Goal: Task Accomplishment & Management: Manage account settings

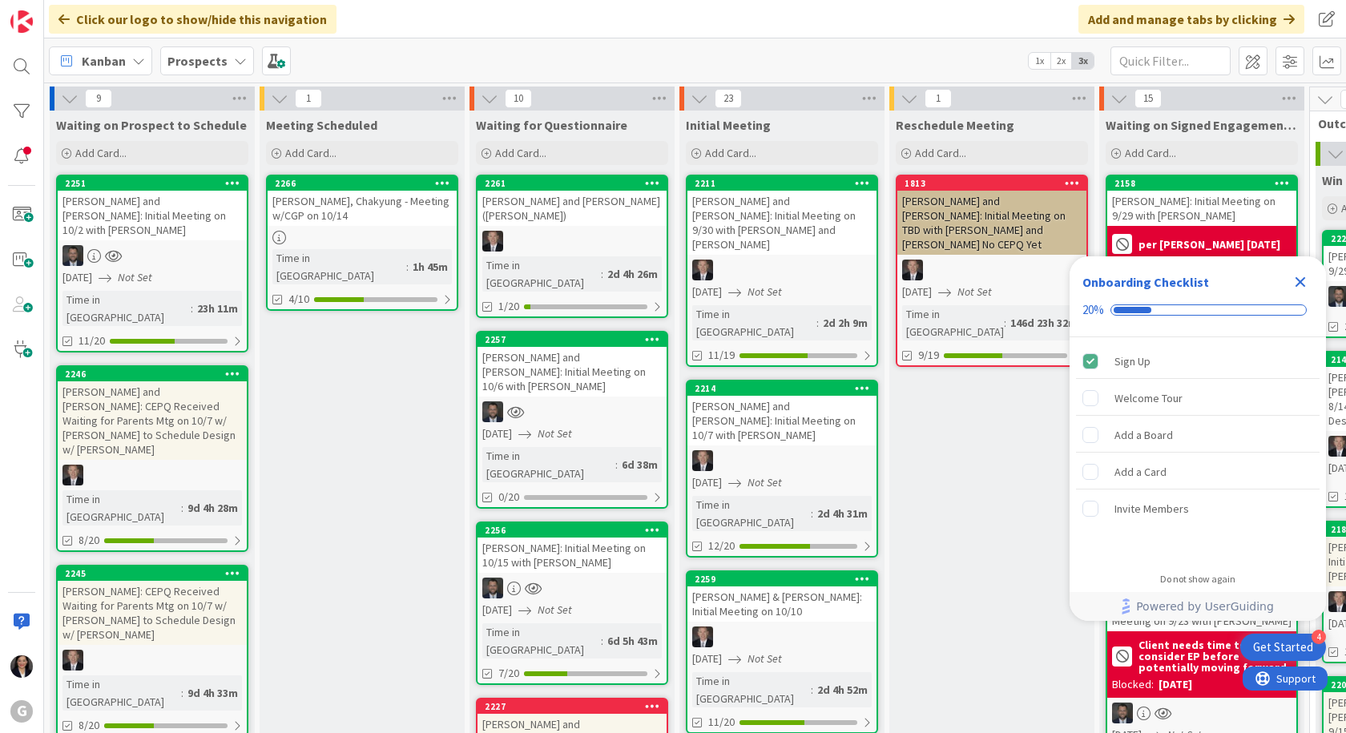
click at [1308, 282] on icon "Close Checklist" at bounding box center [1300, 281] width 19 height 19
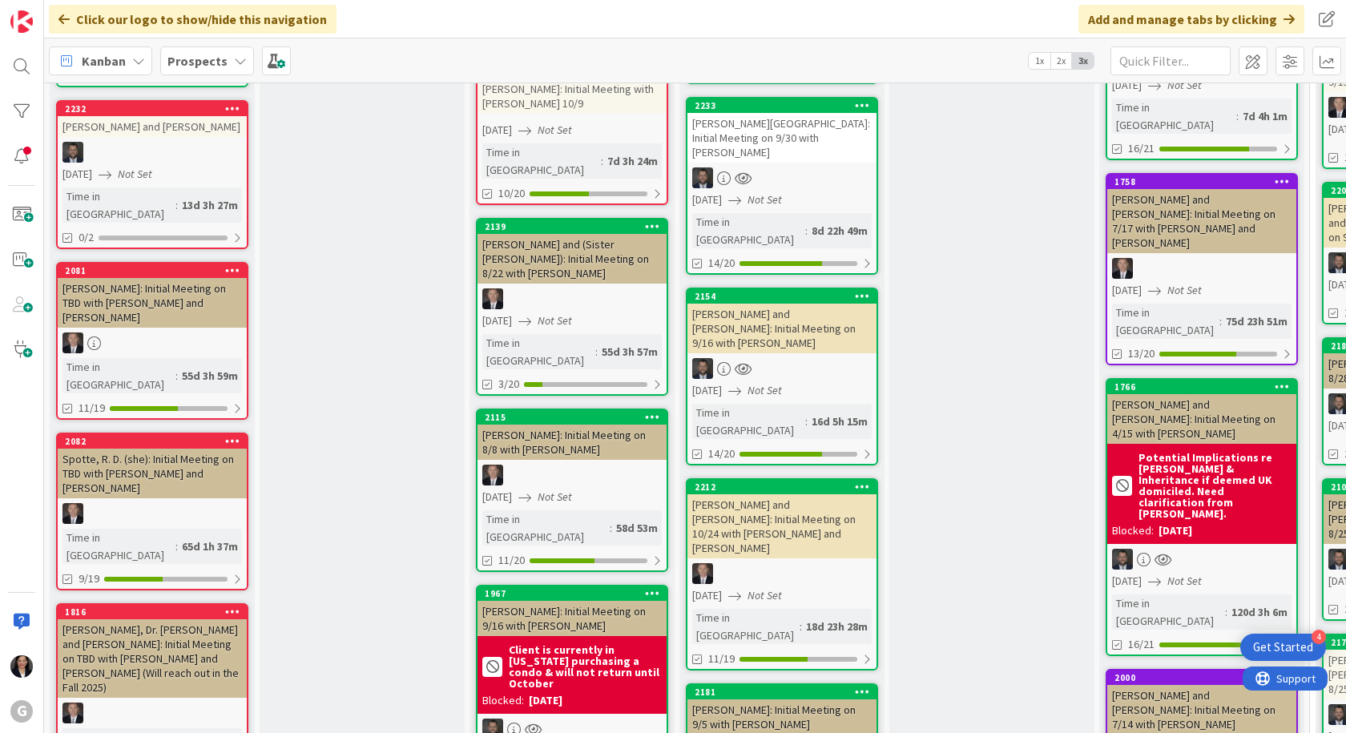
scroll to position [481, 0]
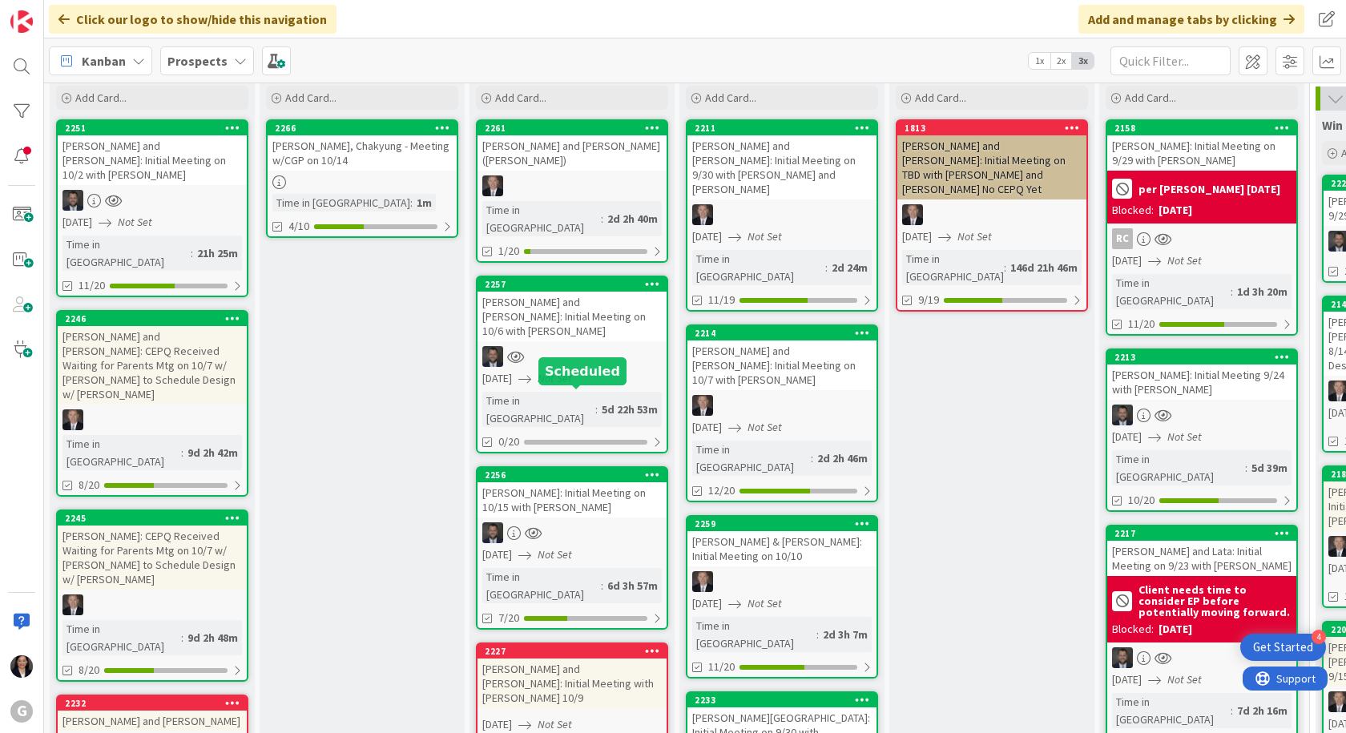
scroll to position [160, 0]
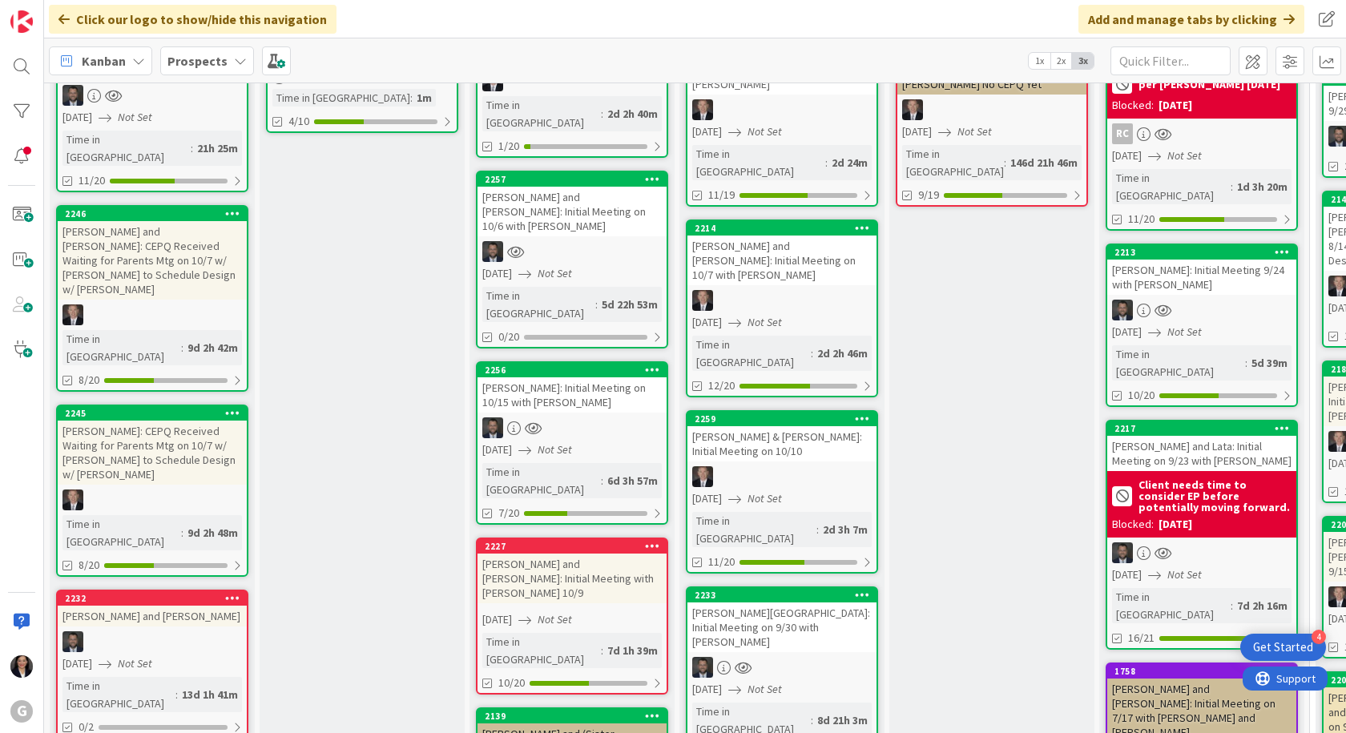
click at [570, 377] on div "[PERSON_NAME]: Initial Meeting on 10/15 with [PERSON_NAME]" at bounding box center [572, 394] width 189 height 35
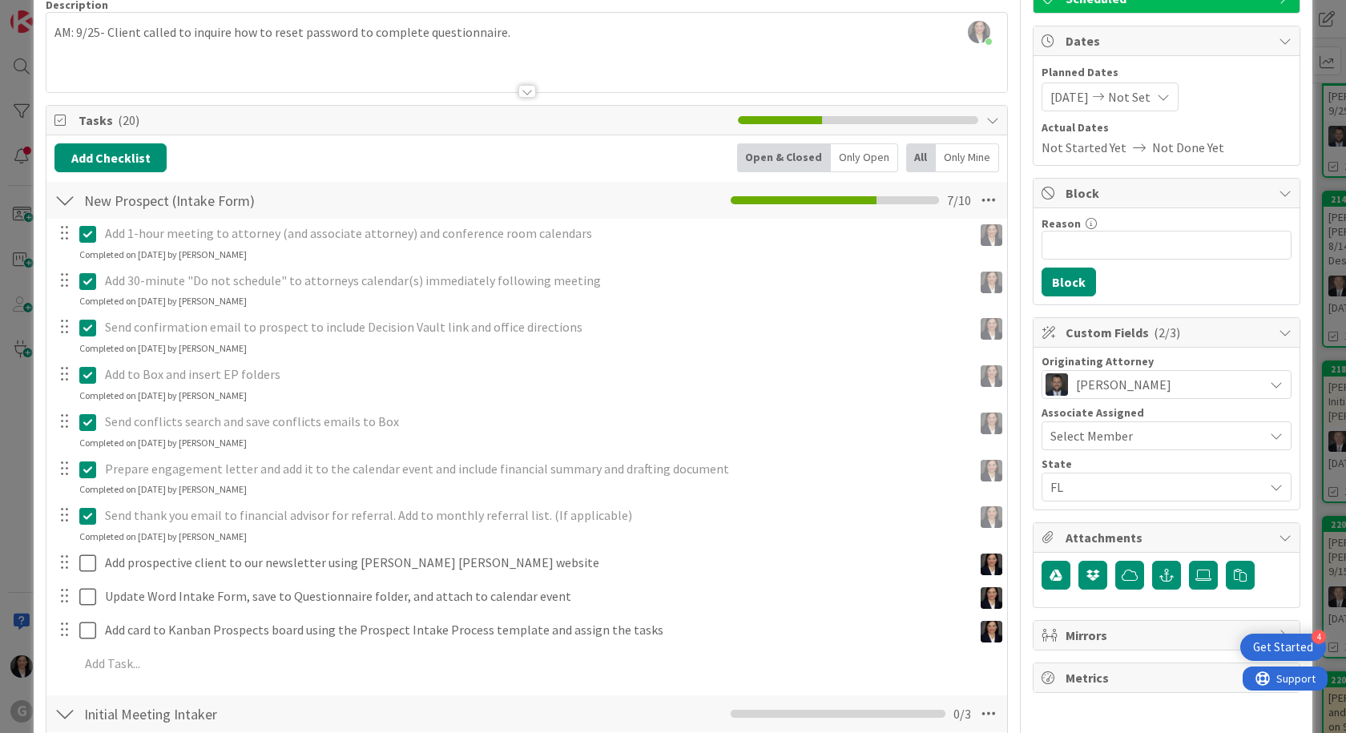
scroll to position [160, 0]
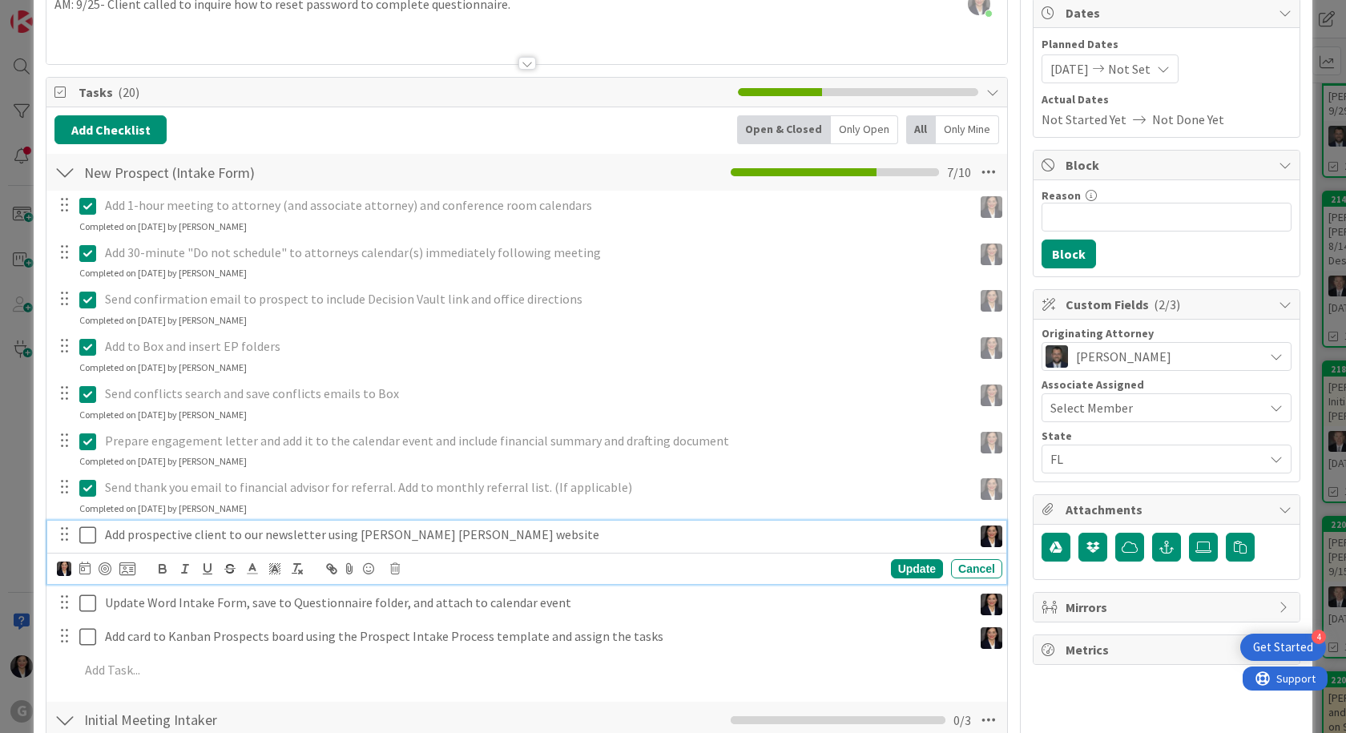
click at [92, 540] on icon at bounding box center [87, 535] width 17 height 19
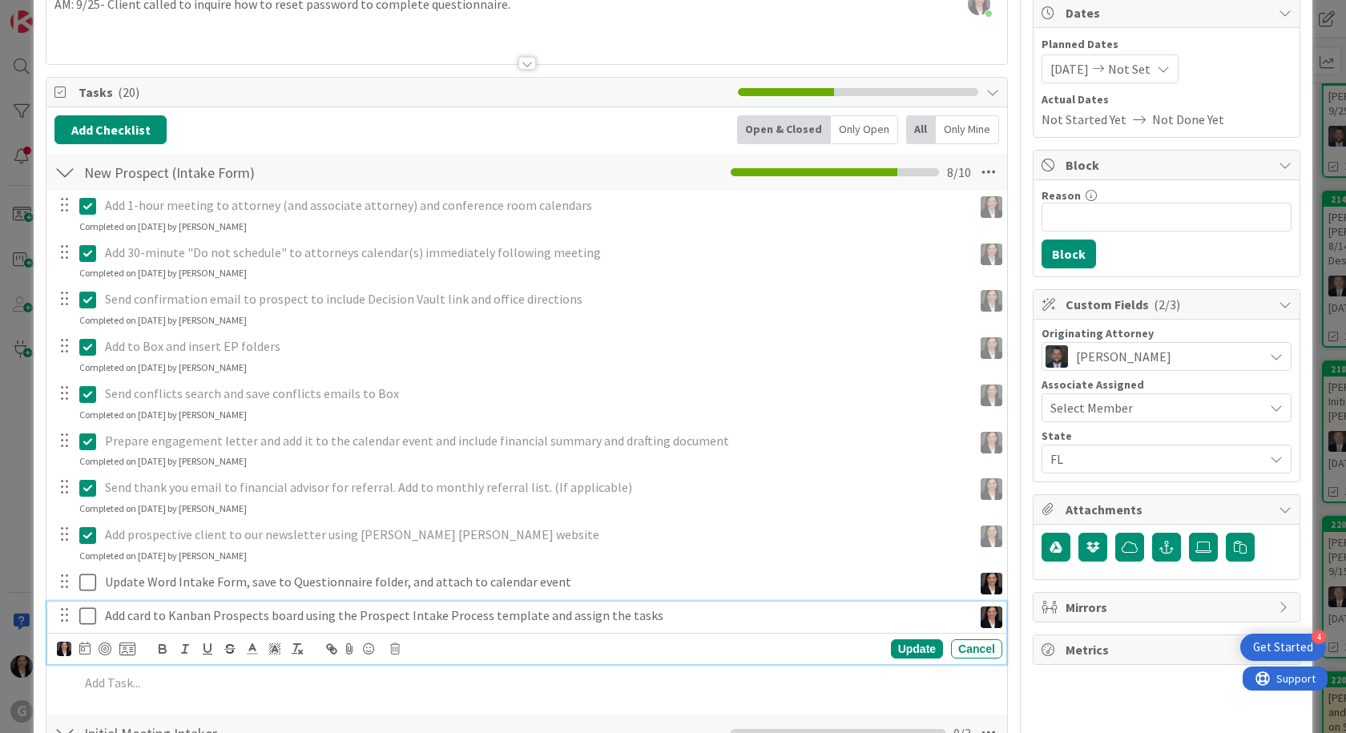
drag, startPoint x: 80, startPoint y: 617, endPoint x: 88, endPoint y: 614, distance: 8.6
click at [82, 615] on icon at bounding box center [87, 615] width 17 height 19
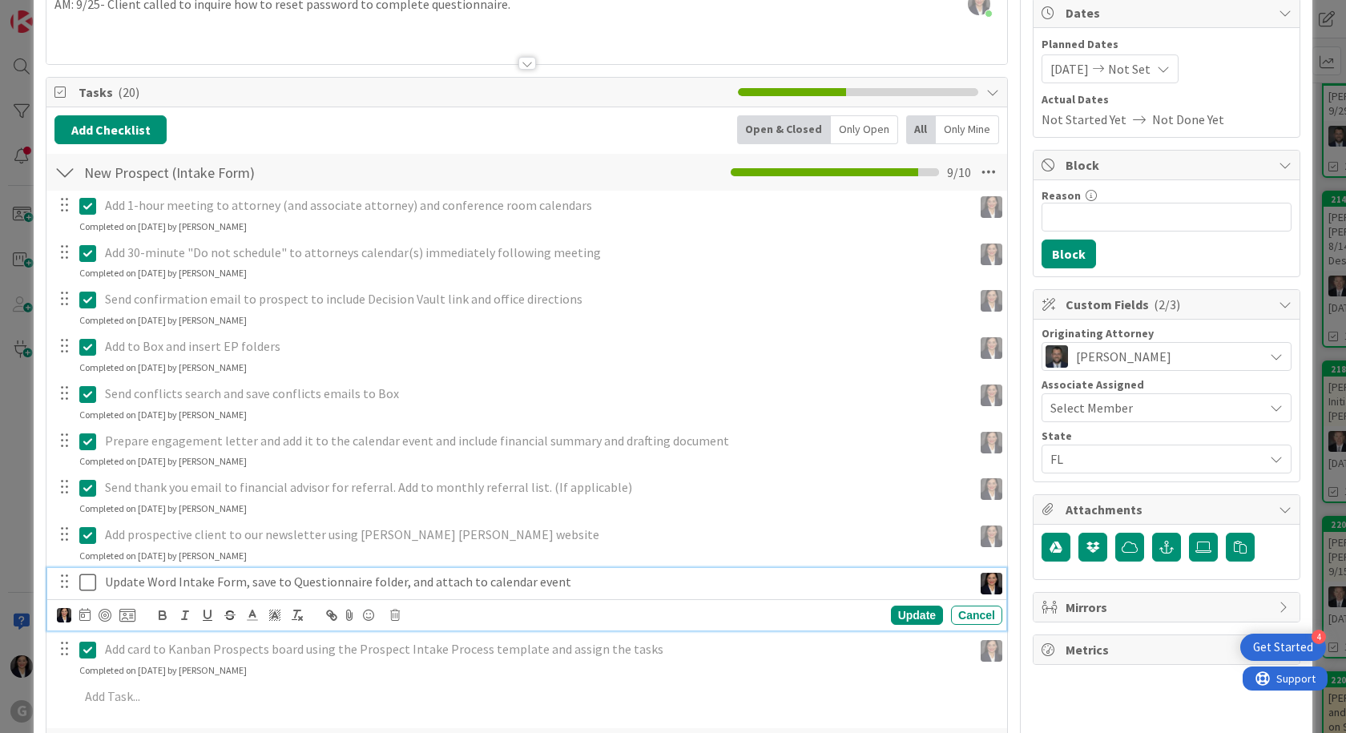
click at [90, 584] on icon at bounding box center [87, 582] width 17 height 19
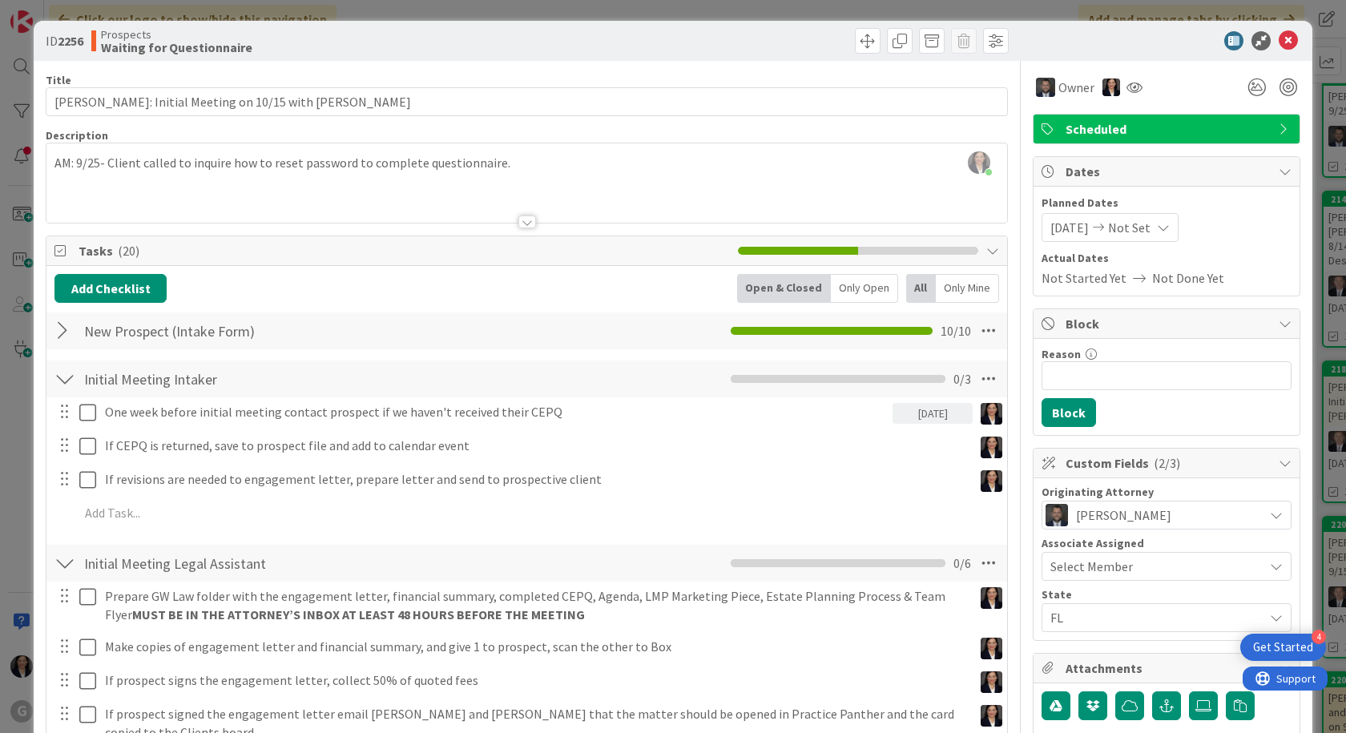
scroll to position [0, 0]
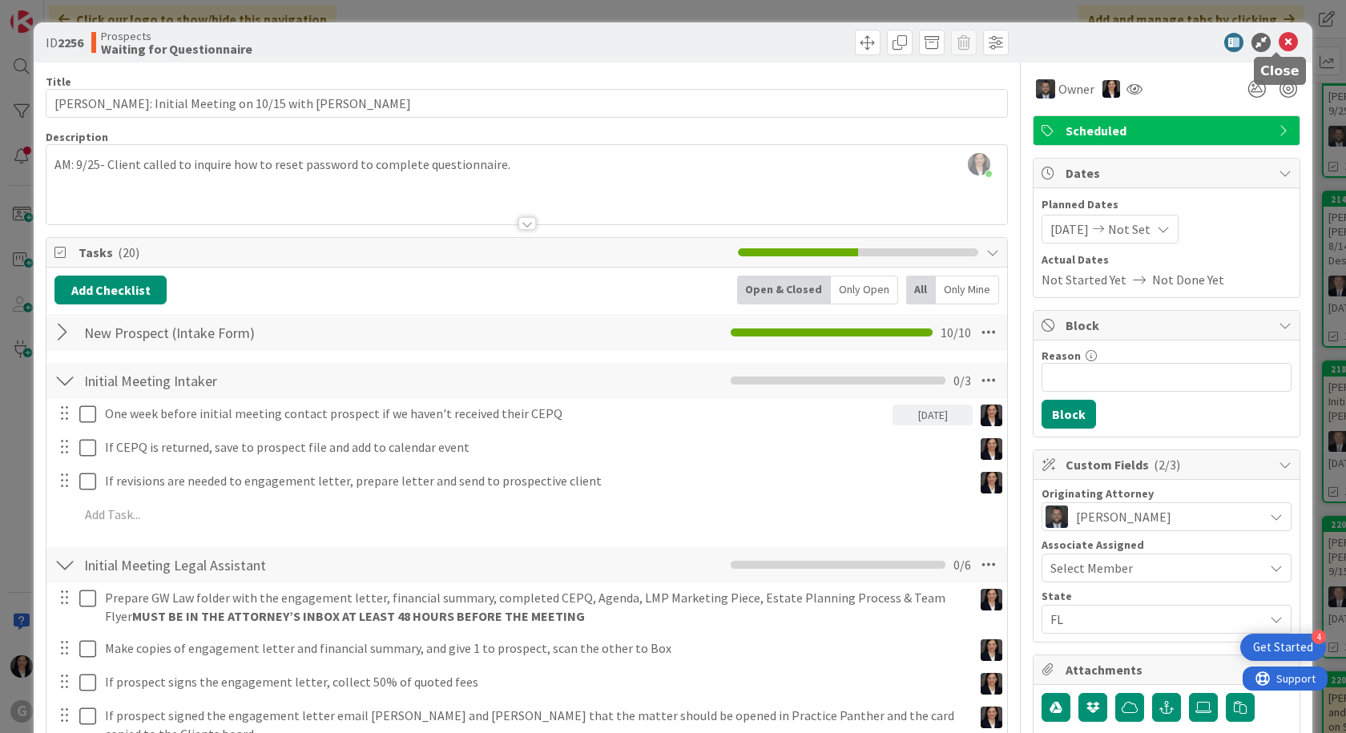
click at [1279, 40] on icon at bounding box center [1288, 42] width 19 height 19
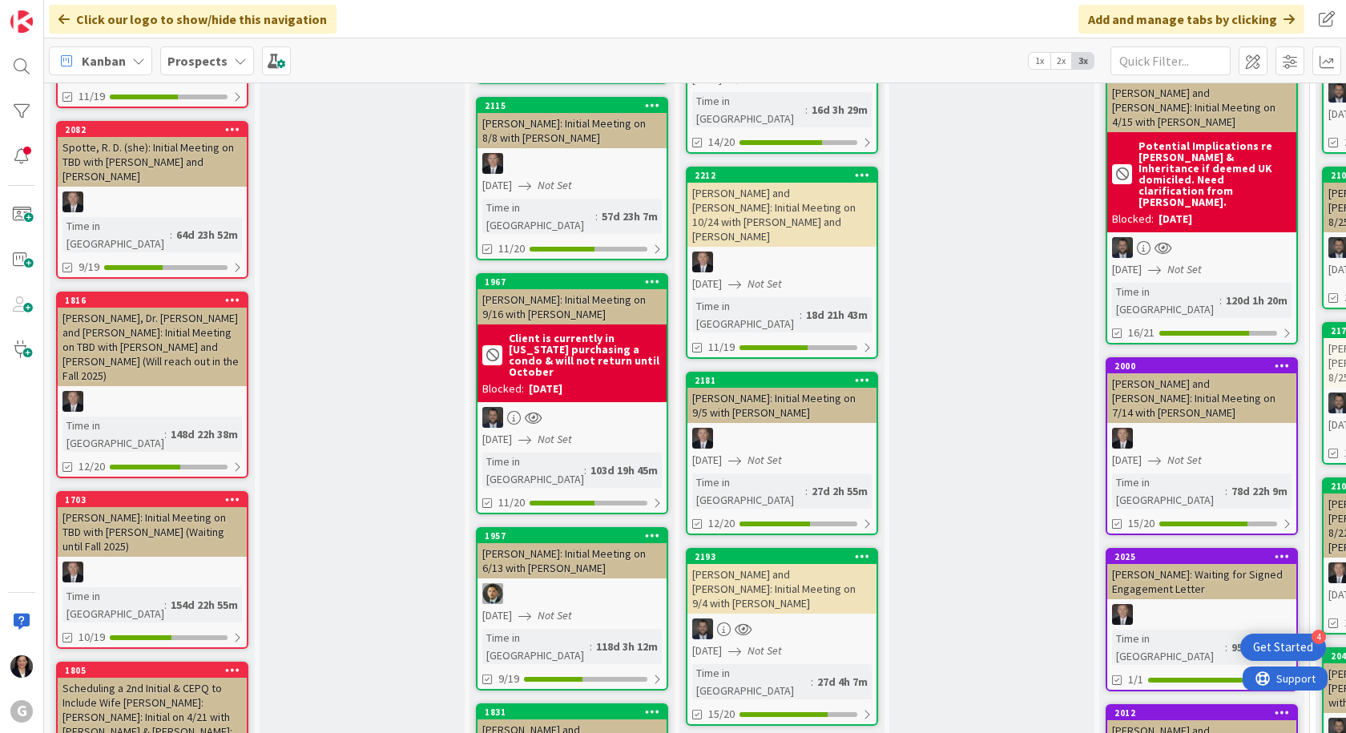
scroll to position [1042, 0]
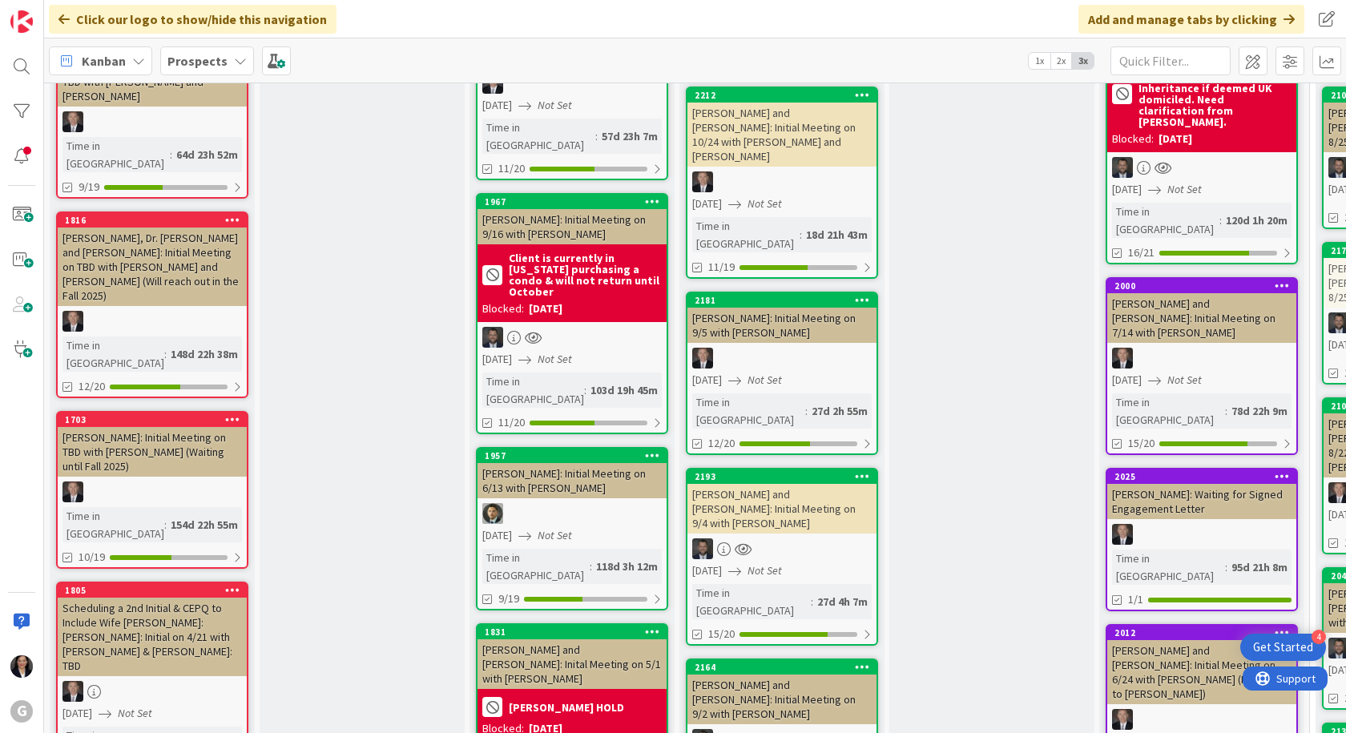
click at [767, 484] on div "[PERSON_NAME] and [PERSON_NAME]: Initial Meeting on 9/4 with [PERSON_NAME]" at bounding box center [781, 509] width 189 height 50
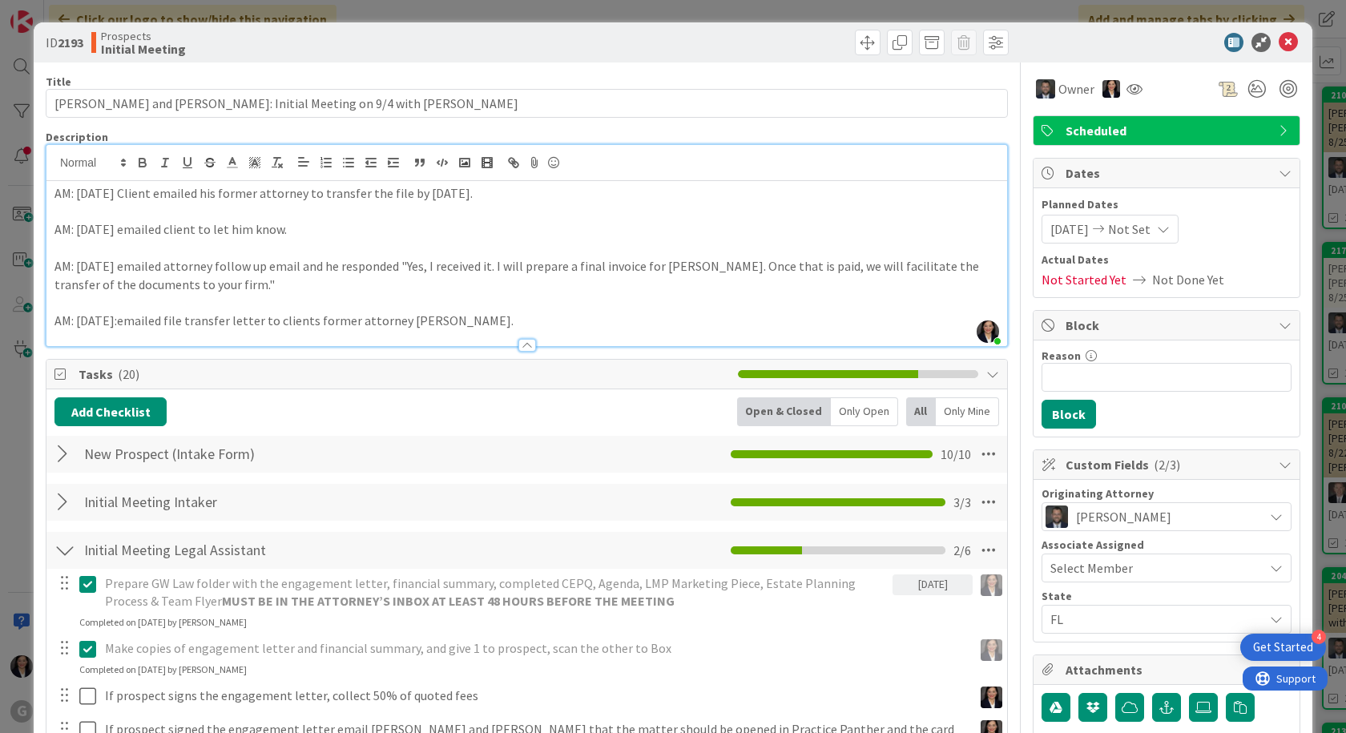
click at [51, 159] on div "Amber Medina just joined AM: 9/16/25 Client emailed his former attorney to tran…" at bounding box center [526, 245] width 961 height 201
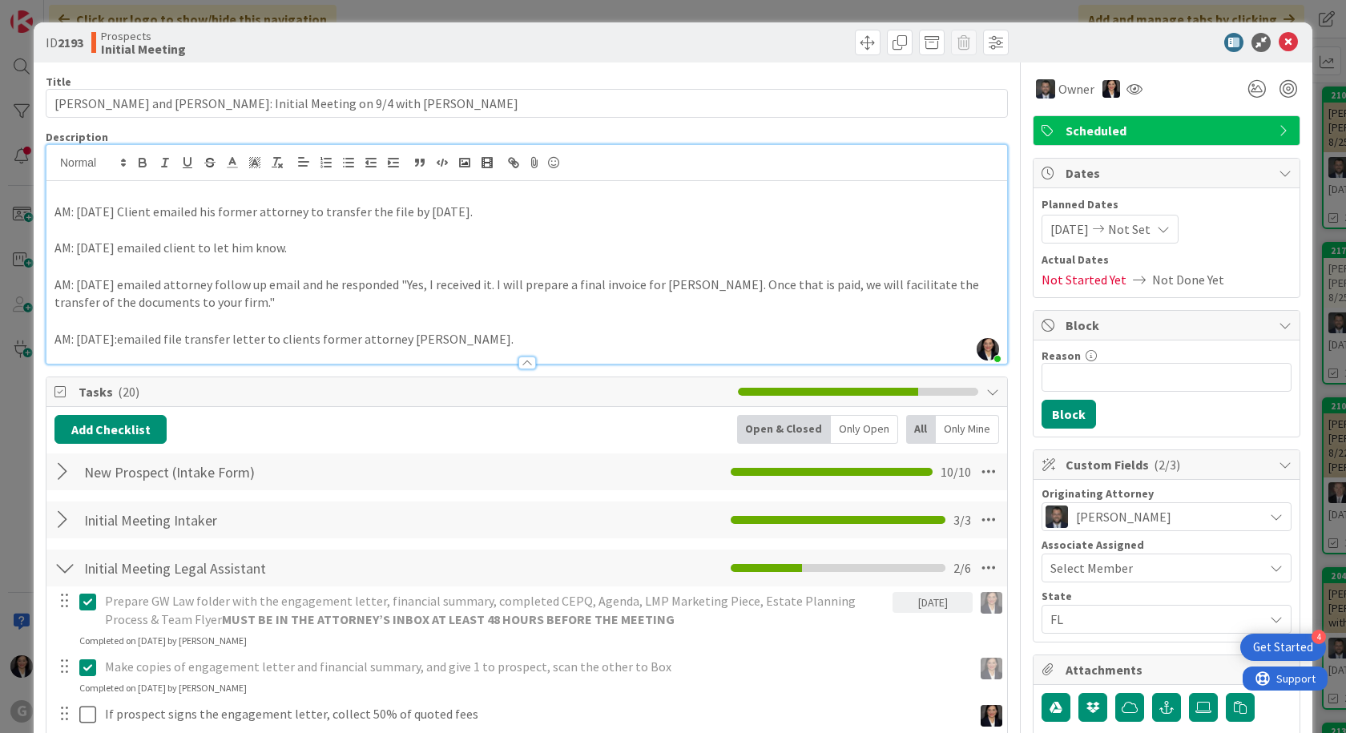
click at [71, 191] on p at bounding box center [526, 193] width 945 height 18
click at [1279, 42] on icon at bounding box center [1288, 42] width 19 height 19
